Goal: Task Accomplishment & Management: Complete application form

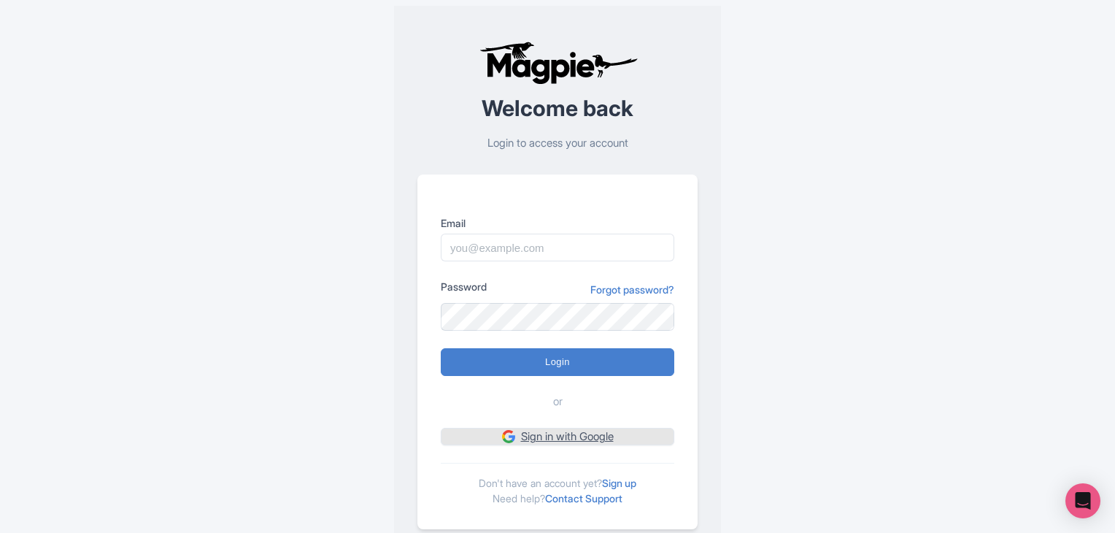
click at [500, 443] on link "Sign in with Google" at bounding box center [557, 436] width 233 height 18
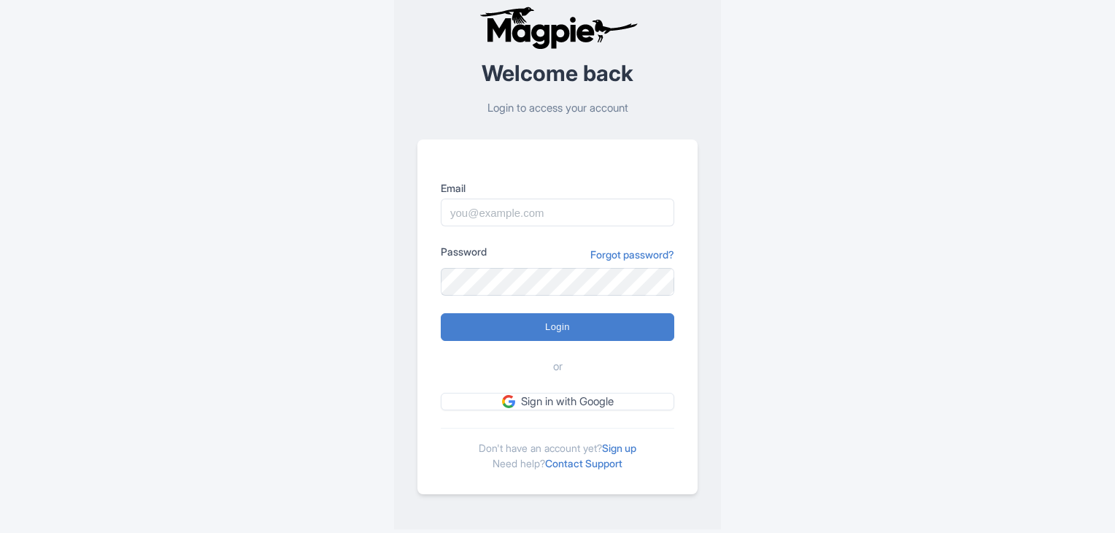
scroll to position [36, 0]
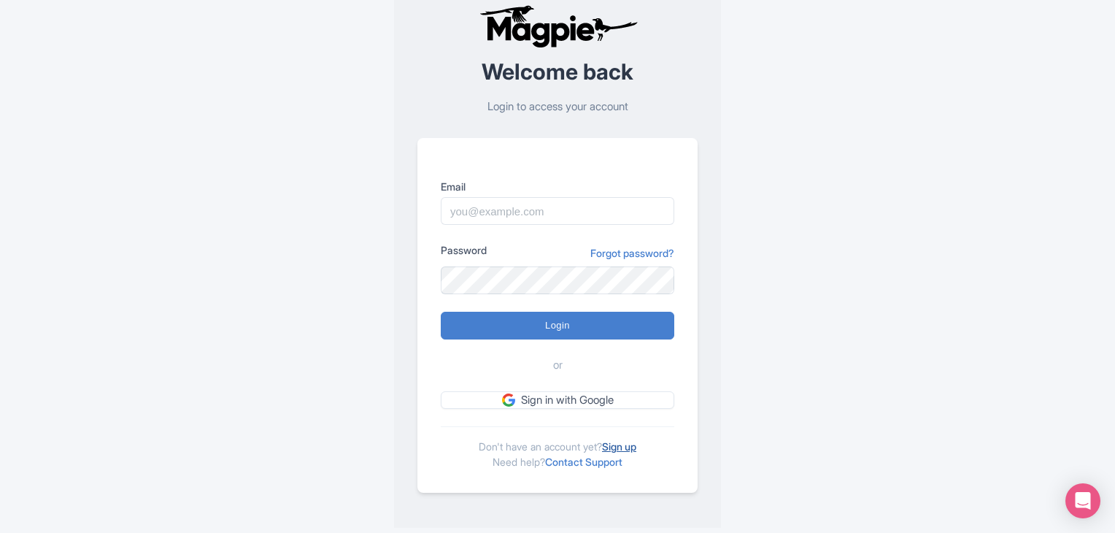
click at [630, 442] on link "Sign up" at bounding box center [619, 446] width 34 height 12
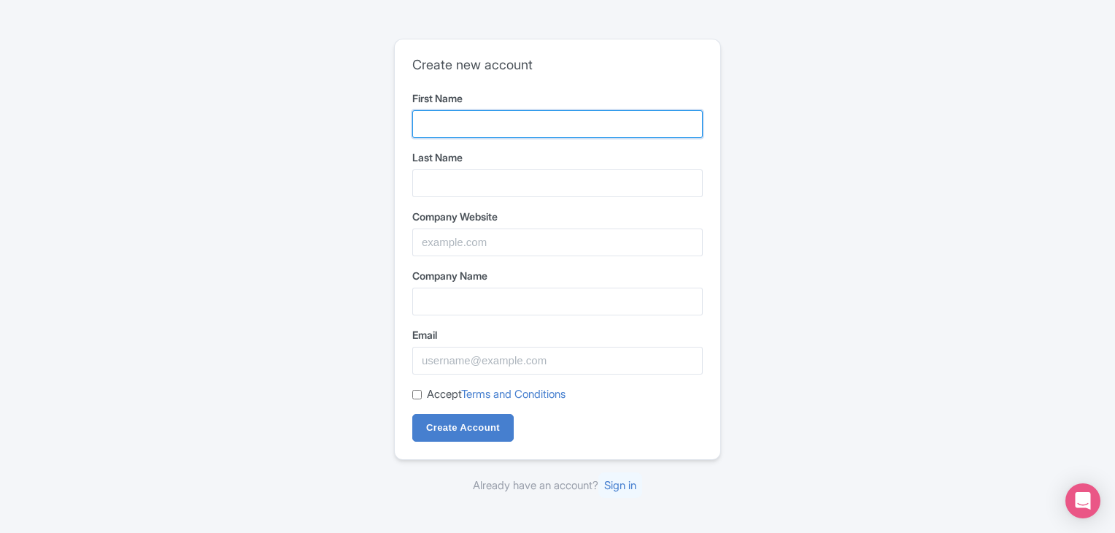
click at [459, 128] on input "First Name" at bounding box center [557, 124] width 290 height 28
type input "lawyer"
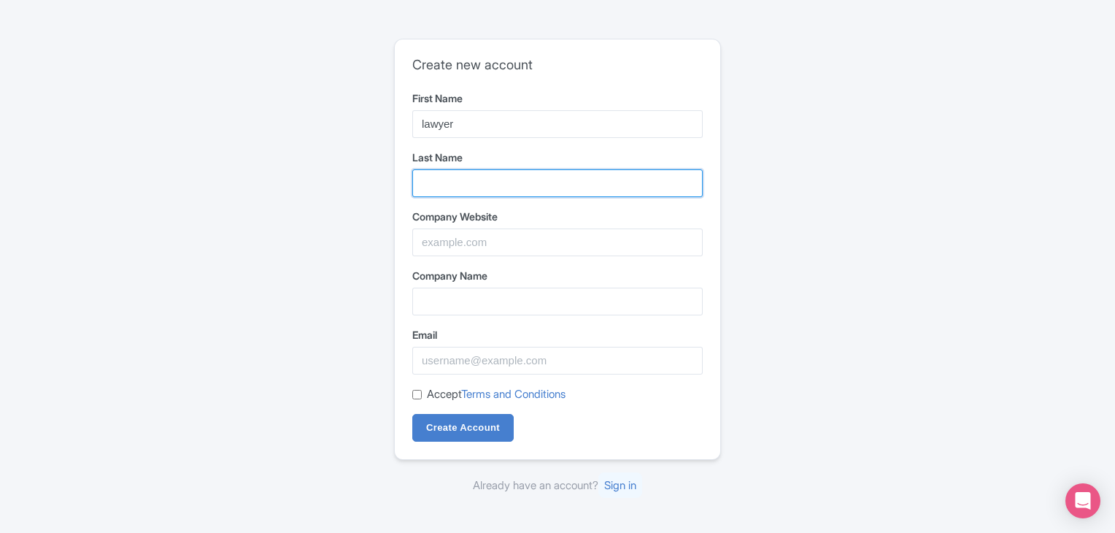
type input "sonia"
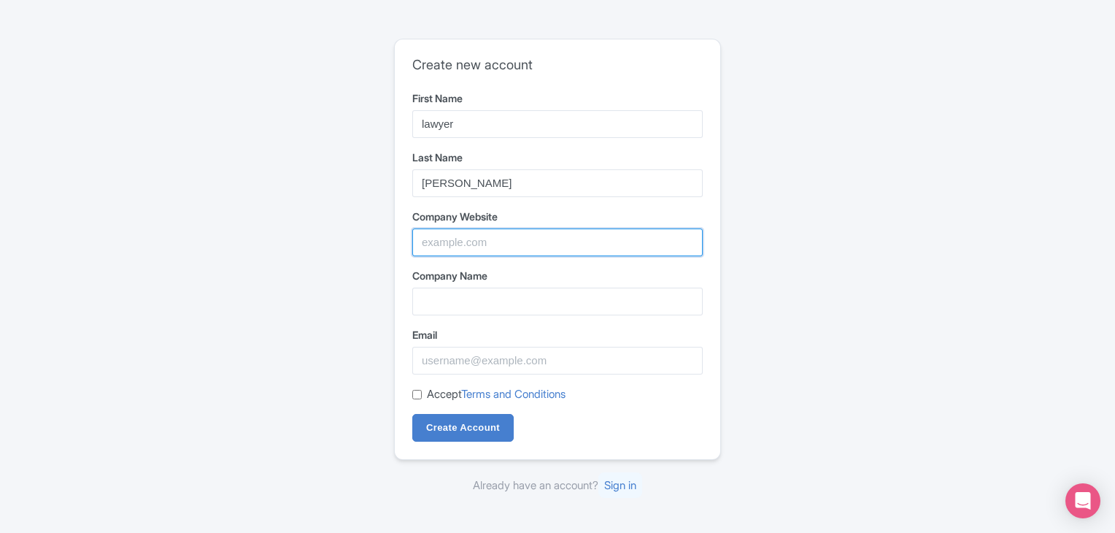
type input "Lawyer Sonia"
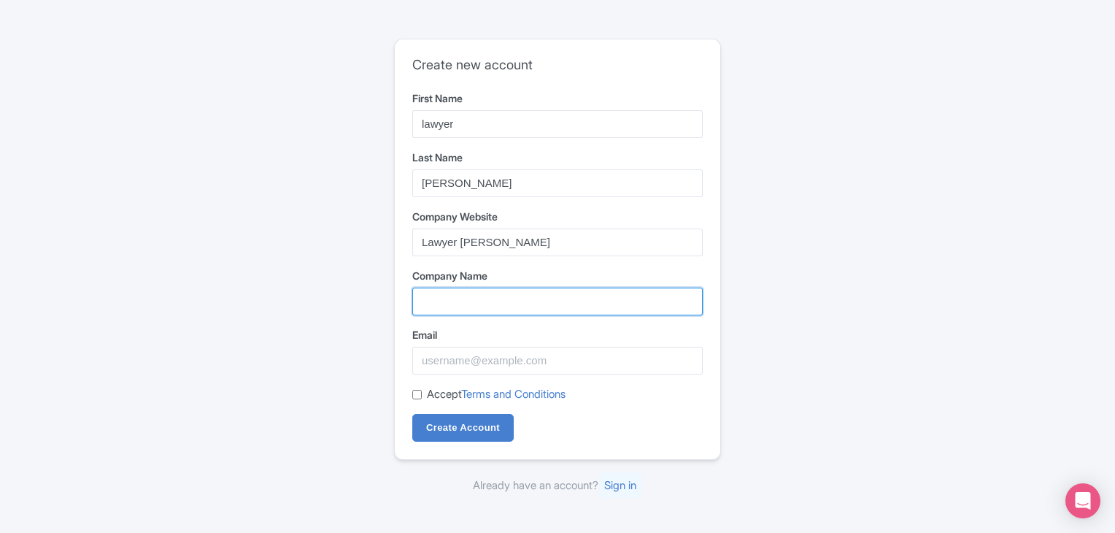
type input "Lawyer Sonia"
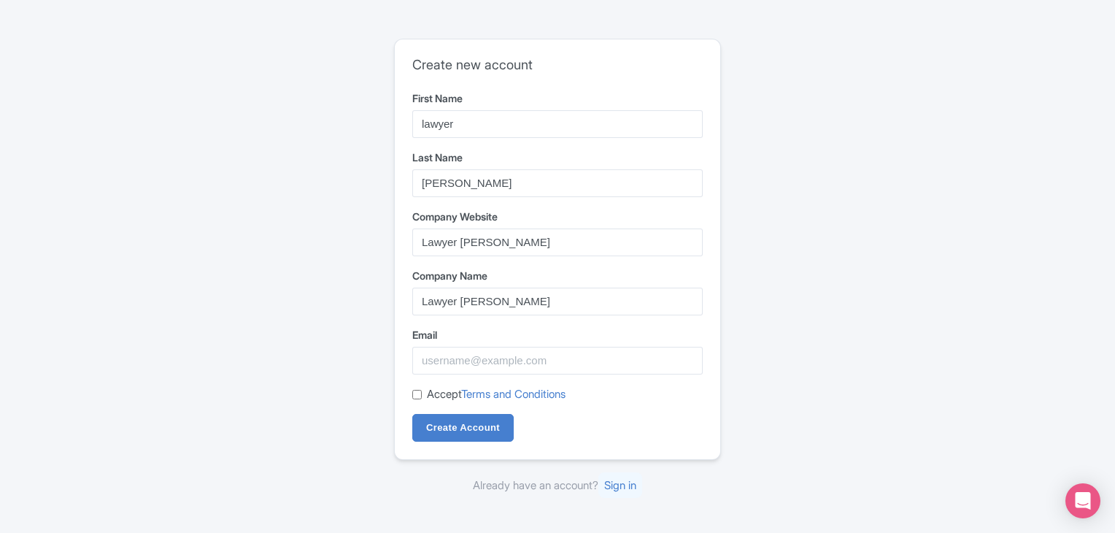
type input "lawyersoniabng@gmail.com"
drag, startPoint x: 446, startPoint y: 421, endPoint x: 420, endPoint y: 393, distance: 38.2
click at [420, 393] on form "First Name lawyer Last Name sonia Company Website Lawyer Sonia Company Name Law…" at bounding box center [557, 266] width 290 height 352
click at [420, 393] on input "Accept Terms and Conditions" at bounding box center [416, 394] width 9 height 9
checkbox input "true"
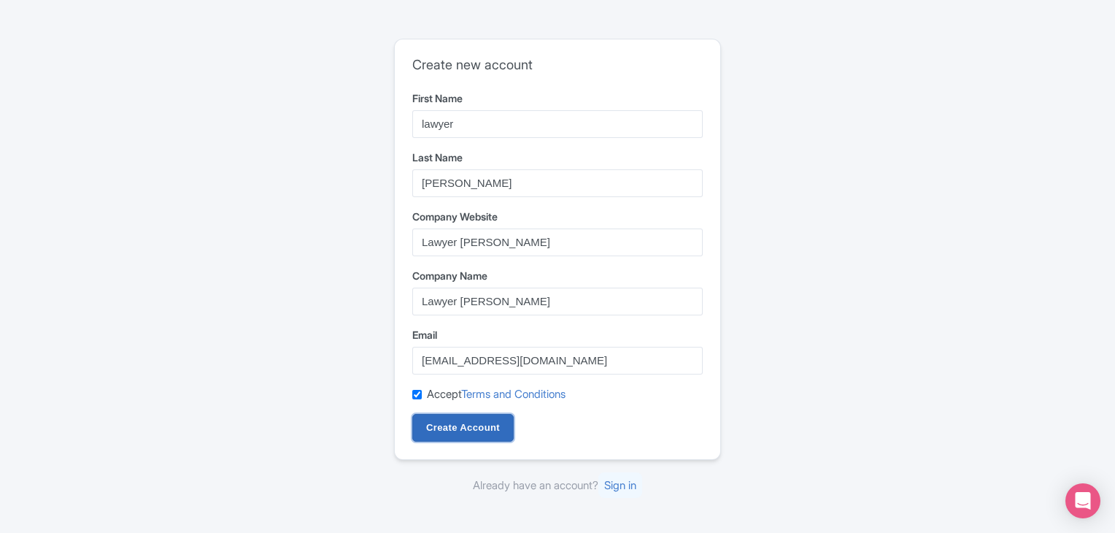
click at [464, 427] on input "Create Account" at bounding box center [462, 428] width 101 height 28
